Goal: Task Accomplishment & Management: Use online tool/utility

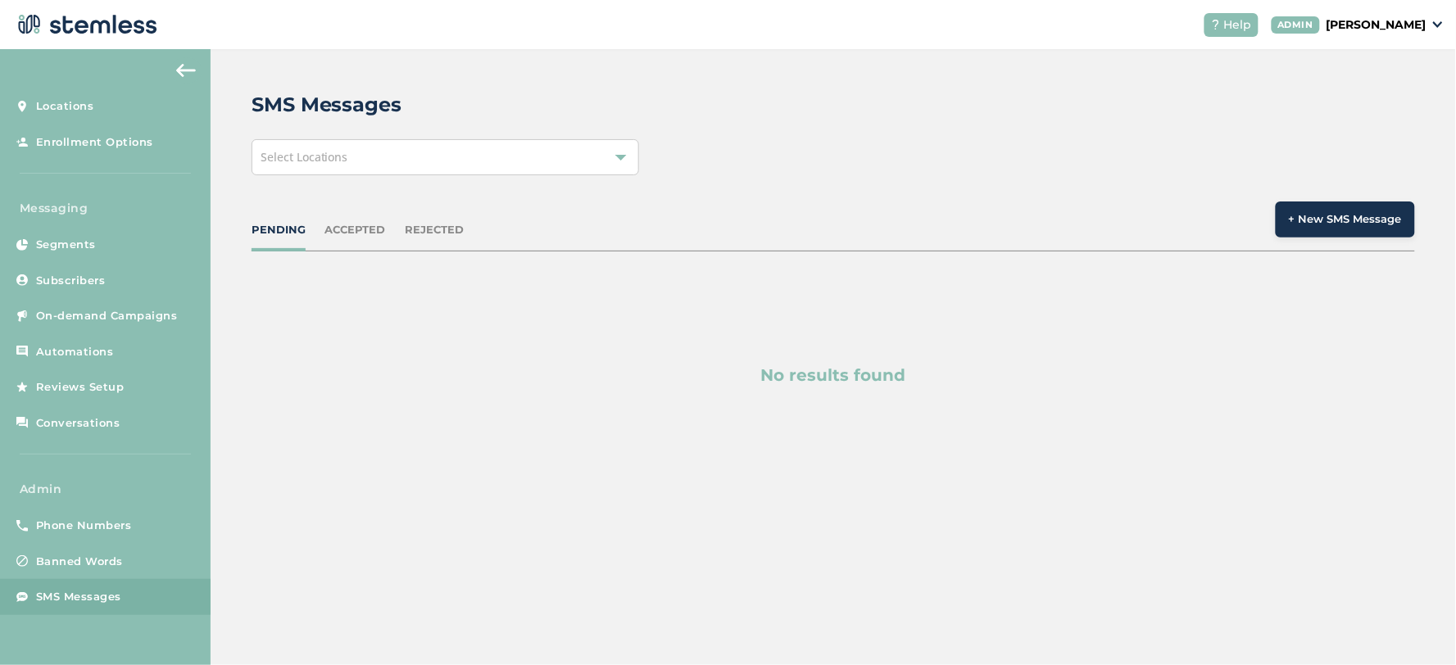
click at [349, 231] on div "ACCEPTED" at bounding box center [355, 230] width 61 height 16
click at [271, 227] on div "PENDING" at bounding box center [279, 230] width 54 height 16
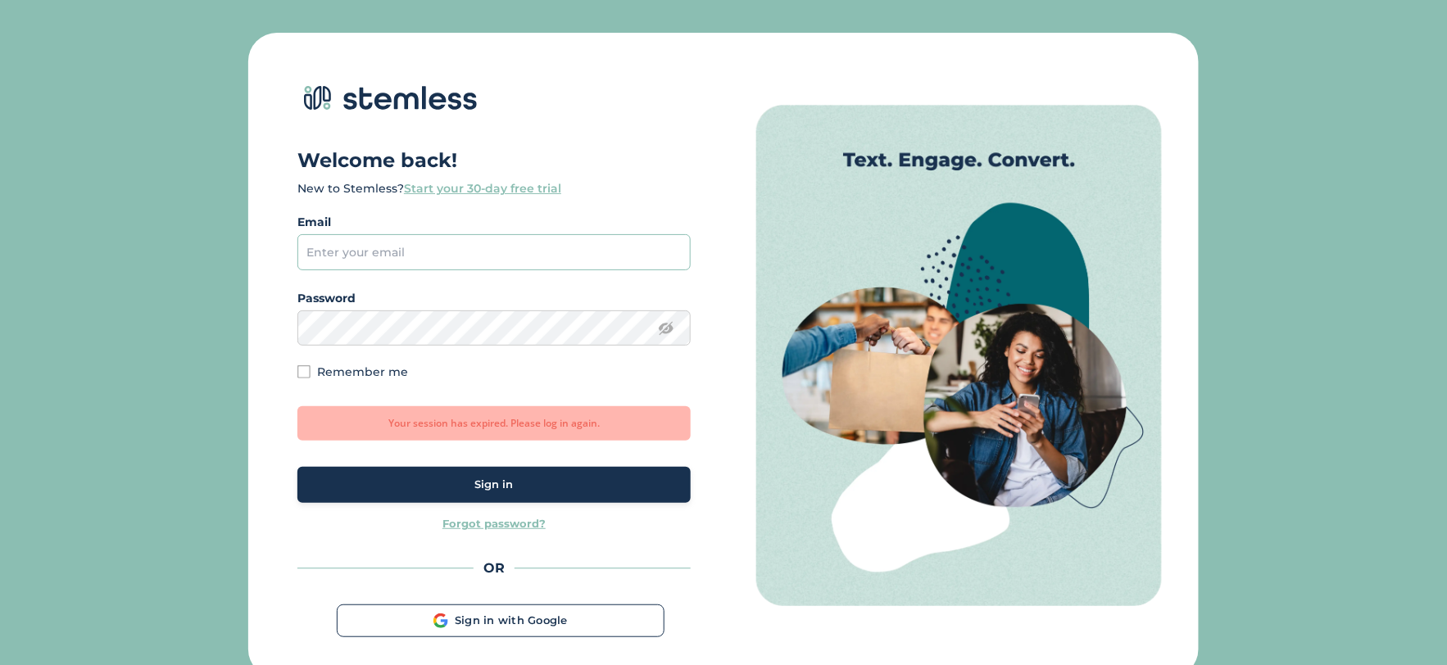
type input "[EMAIL_ADDRESS][DOMAIN_NAME]"
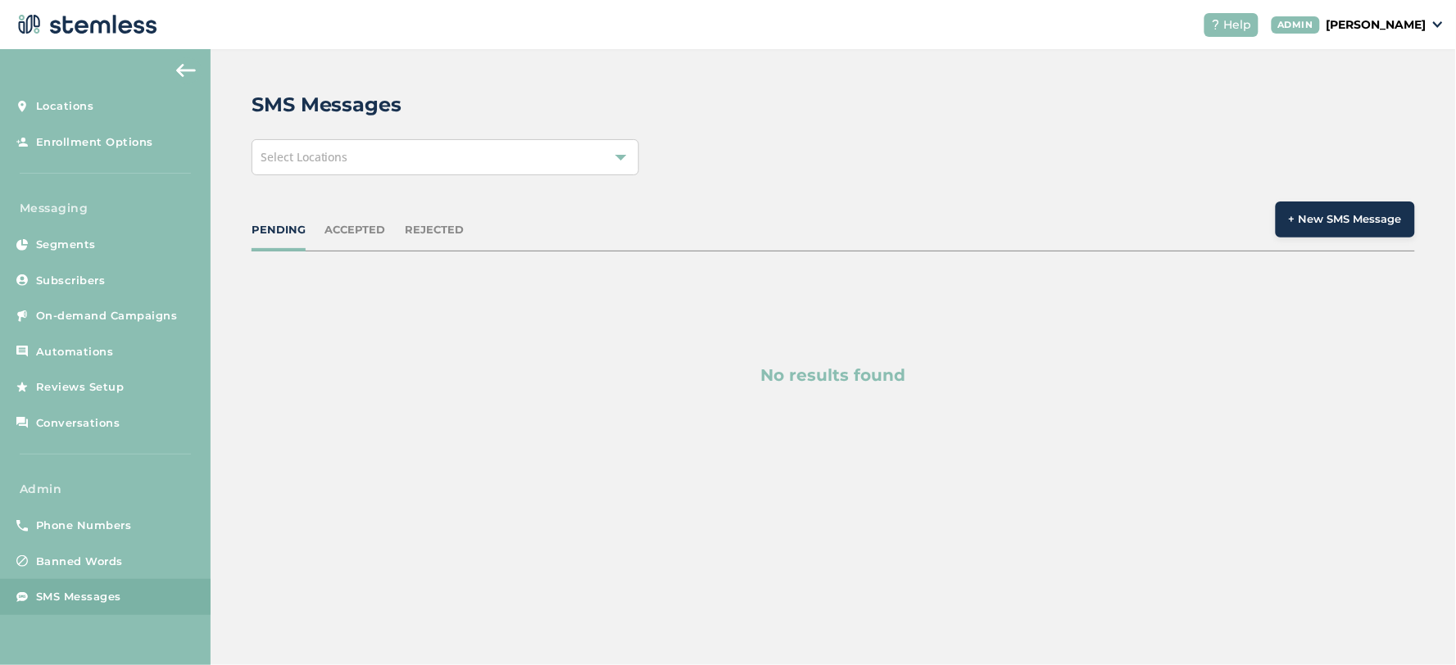
click at [358, 229] on div "ACCEPTED" at bounding box center [355, 230] width 61 height 16
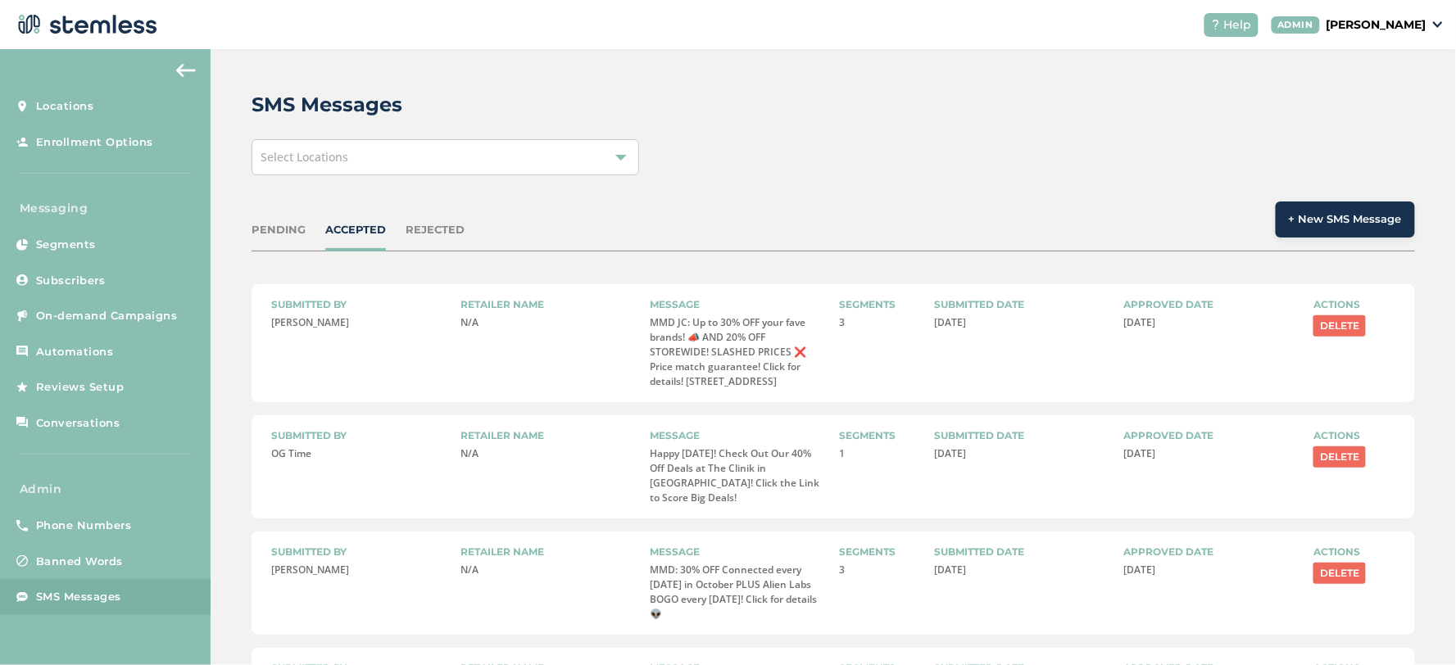
click at [290, 222] on div "PENDING" at bounding box center [279, 230] width 54 height 16
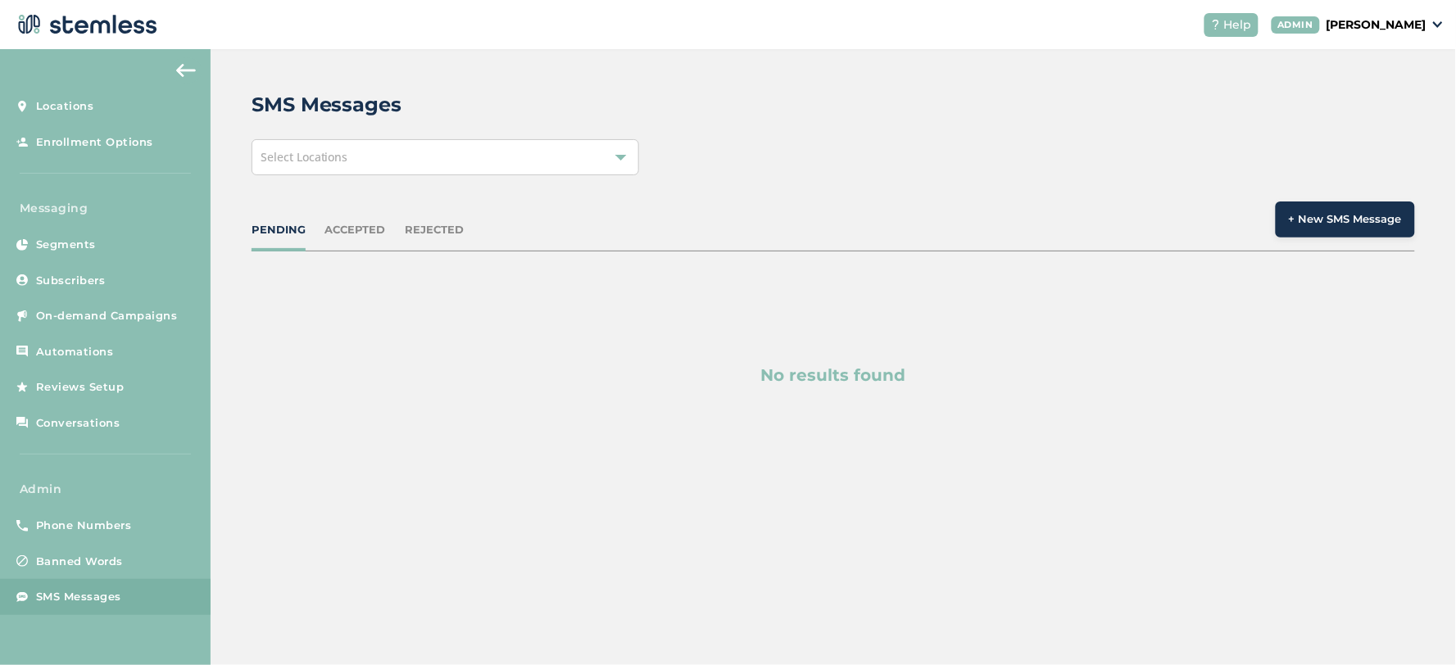
click at [1405, 37] on header "Help ADMIN Koushi [PERSON_NAME]" at bounding box center [728, 24] width 1456 height 49
click at [1403, 21] on p "[PERSON_NAME]" at bounding box center [1377, 24] width 100 height 17
click at [1373, 111] on span "Impersonate" at bounding box center [1385, 118] width 80 height 16
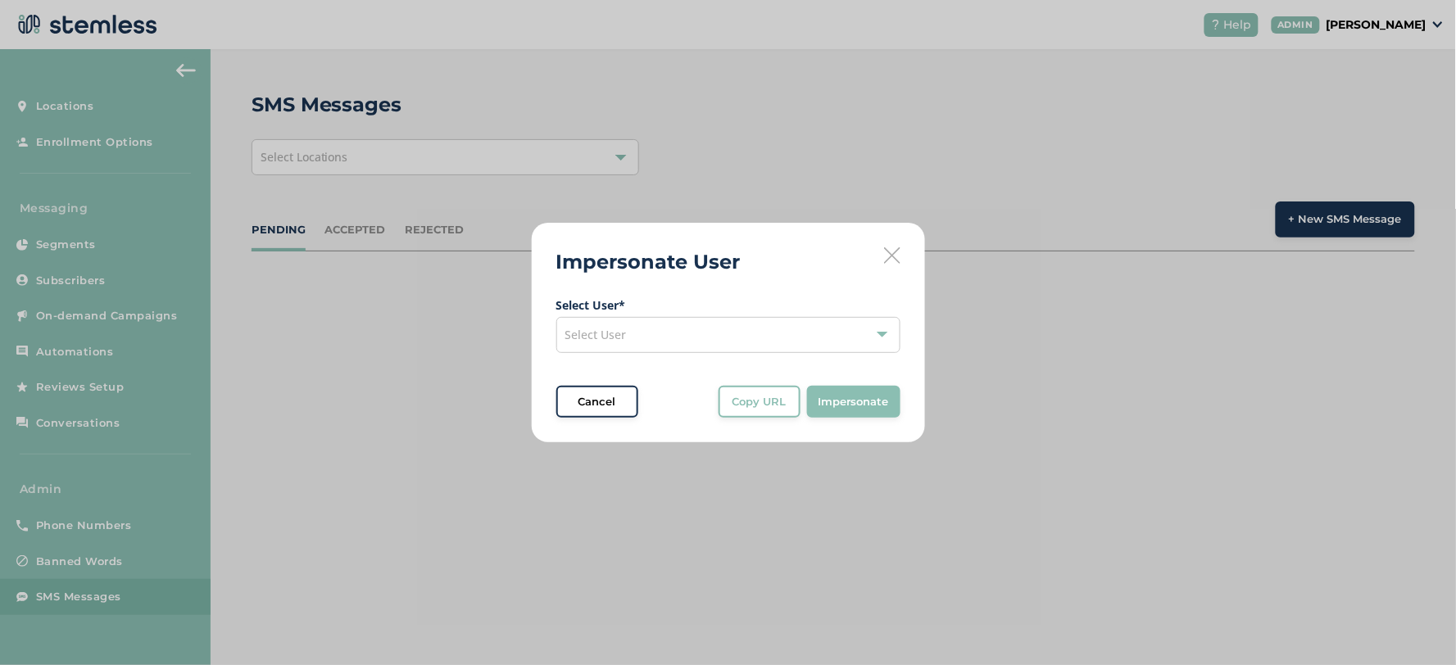
click at [657, 342] on div "Select User" at bounding box center [728, 335] width 344 height 36
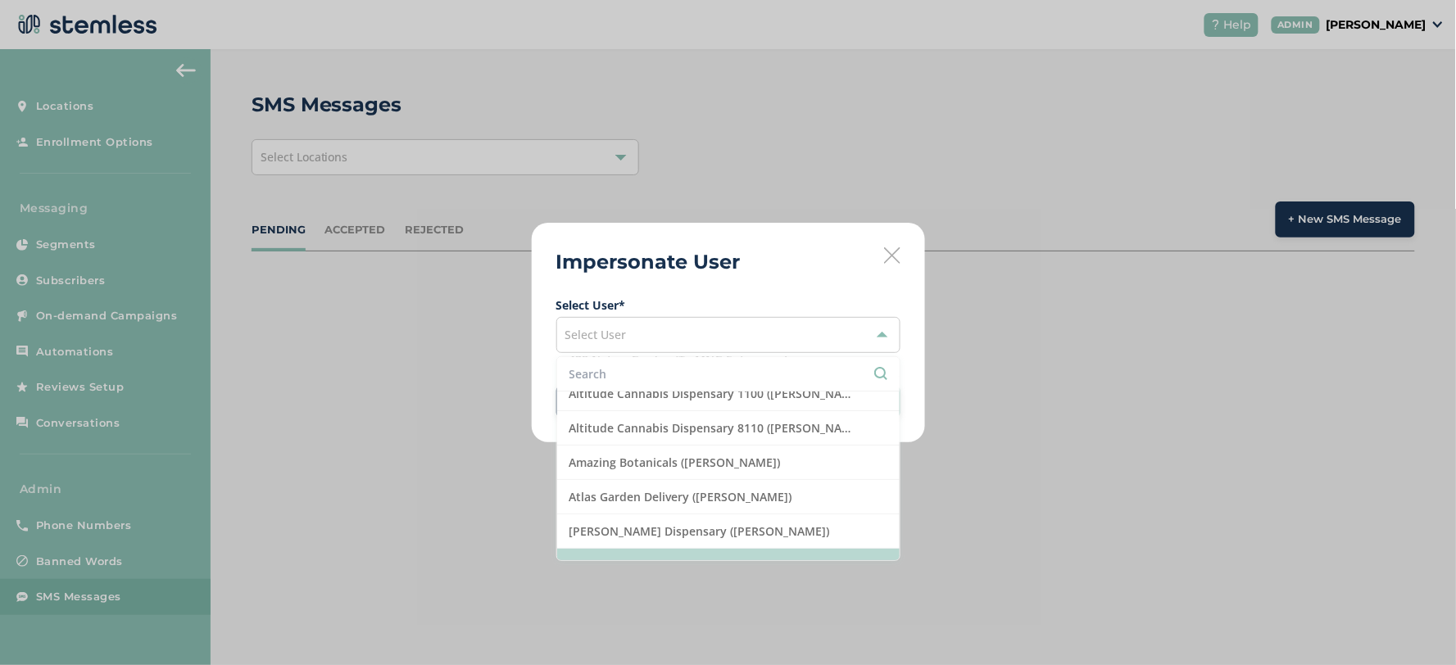
scroll to position [182, 0]
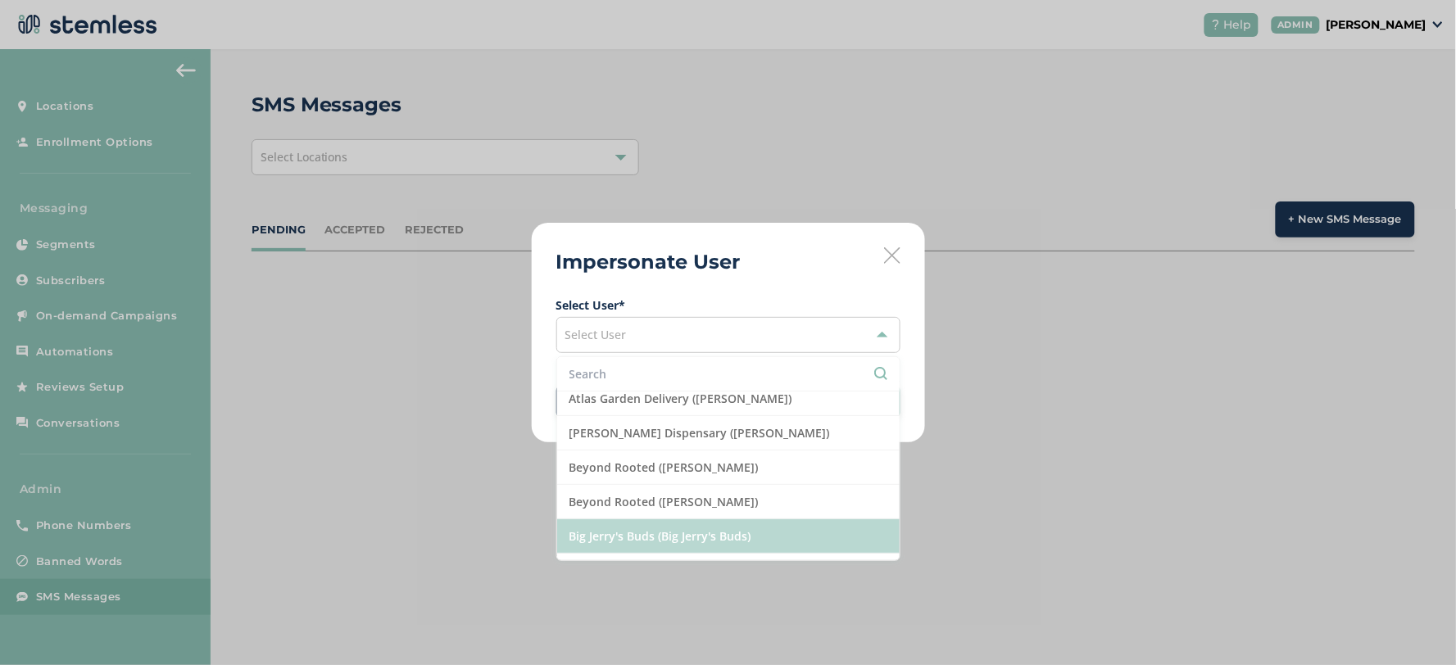
click at [687, 525] on li "Big Jerry's Buds (Big Jerry's Buds)" at bounding box center [728, 537] width 343 height 34
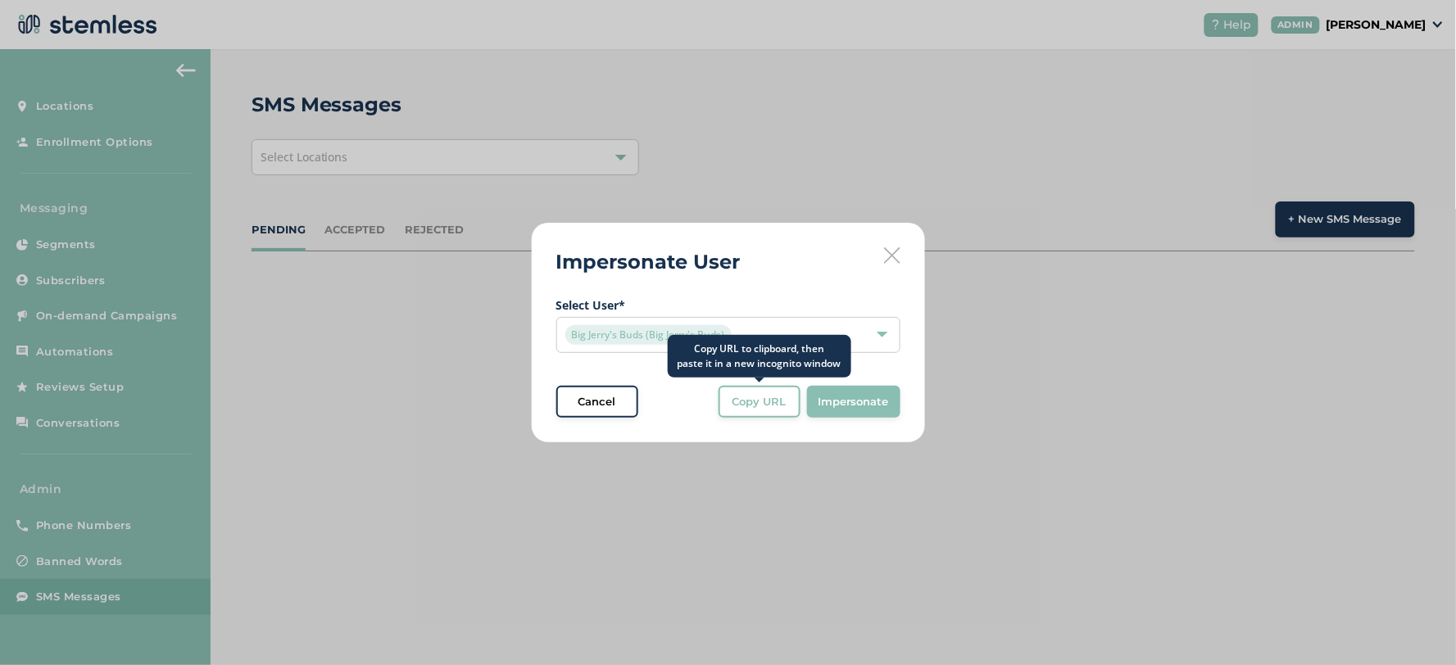
click at [739, 397] on span "Copy URL" at bounding box center [760, 402] width 54 height 16
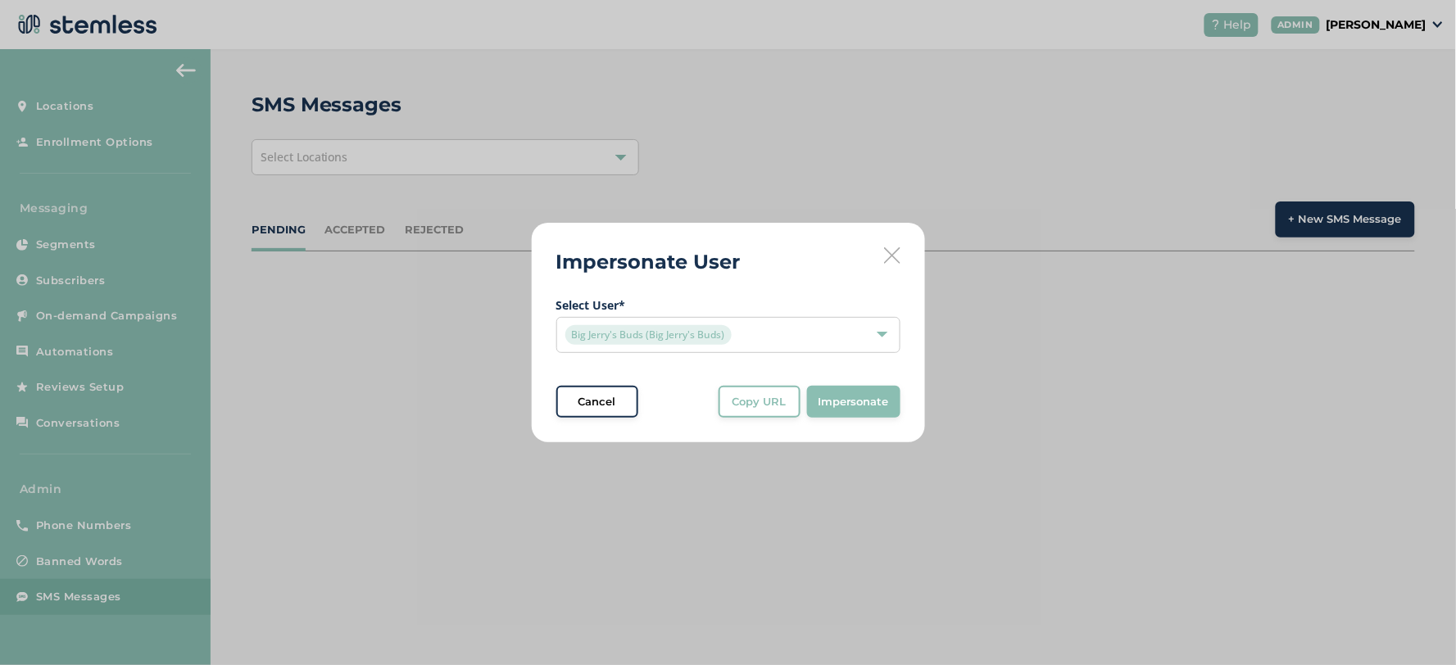
click at [900, 254] on div "Impersonate User Select User * Big Jerry's Buds (Big Jerry's Buds) Cancel Copy …" at bounding box center [728, 333] width 393 height 220
click at [895, 259] on icon at bounding box center [892, 255] width 16 height 16
